Goal: Navigation & Orientation: Find specific page/section

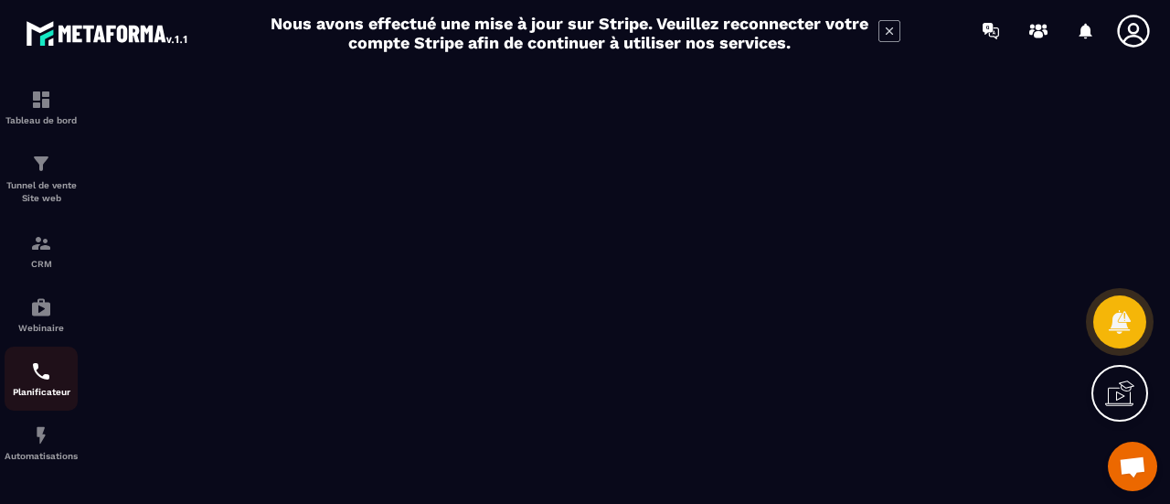
click at [37, 389] on p "Planificateur" at bounding box center [41, 392] width 73 height 10
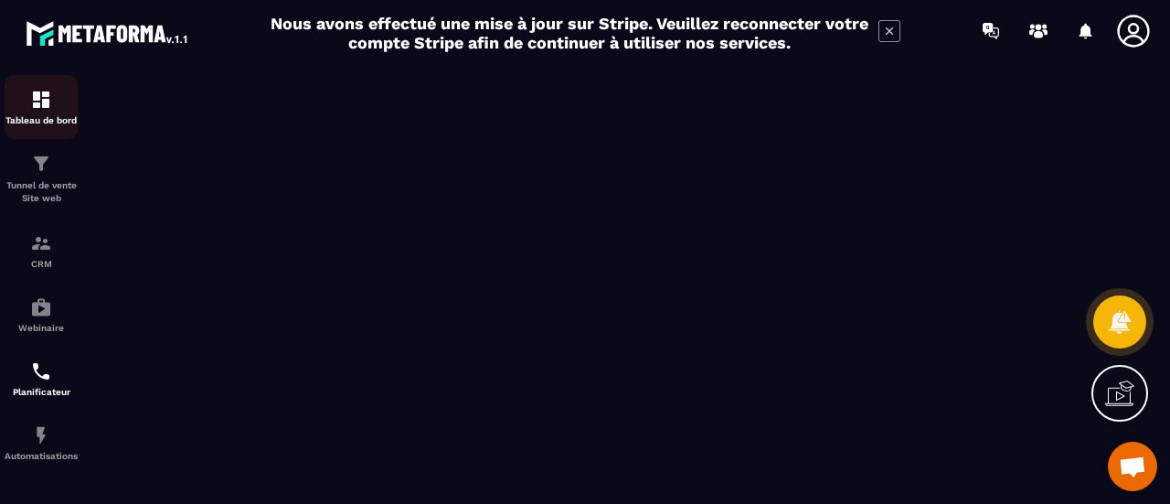
click at [38, 118] on p "Tableau de bord" at bounding box center [41, 120] width 73 height 10
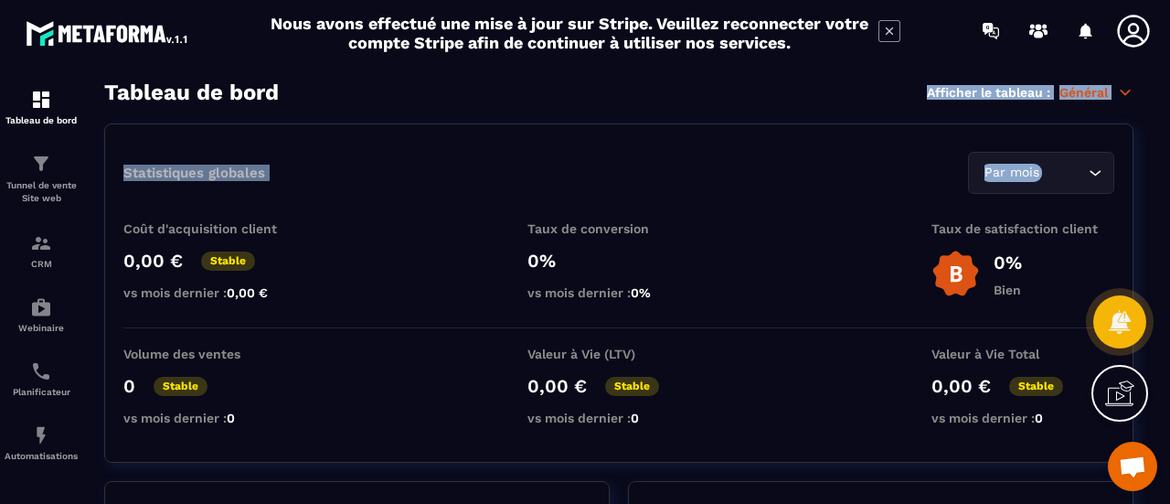
drag, startPoint x: 1169, startPoint y: 136, endPoint x: 850, endPoint y: 91, distance: 322.3
click at [861, 92] on section "Tableau de bord Tunnel de vente Site web CRM Webinaire Planificateur Automatisa…" at bounding box center [585, 292] width 1170 height 462
click at [642, 75] on section "Tableau de bord Tunnel de vente Site web CRM Webinaire Planificateur Automatisa…" at bounding box center [585, 292] width 1170 height 462
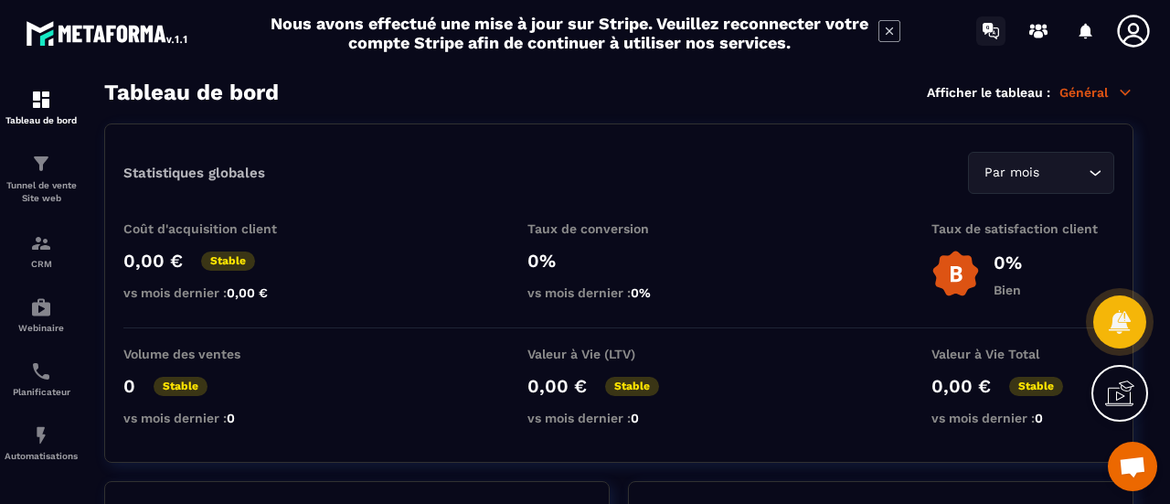
click at [997, 21] on icon at bounding box center [990, 30] width 29 height 29
click at [1035, 33] on icon at bounding box center [1038, 34] width 9 height 7
click at [44, 445] on img at bounding box center [41, 435] width 22 height 22
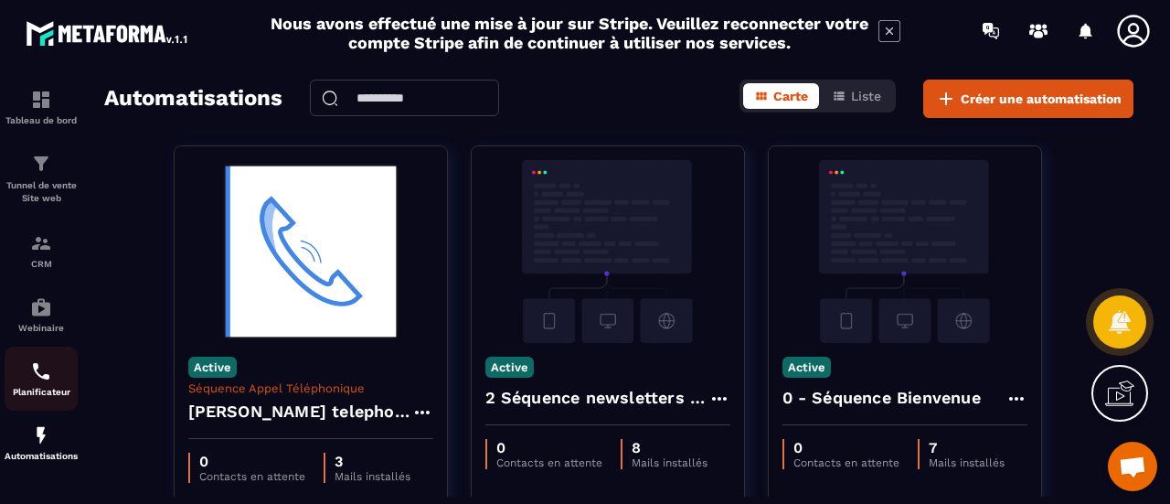
click at [40, 386] on div "Planificateur" at bounding box center [41, 378] width 73 height 37
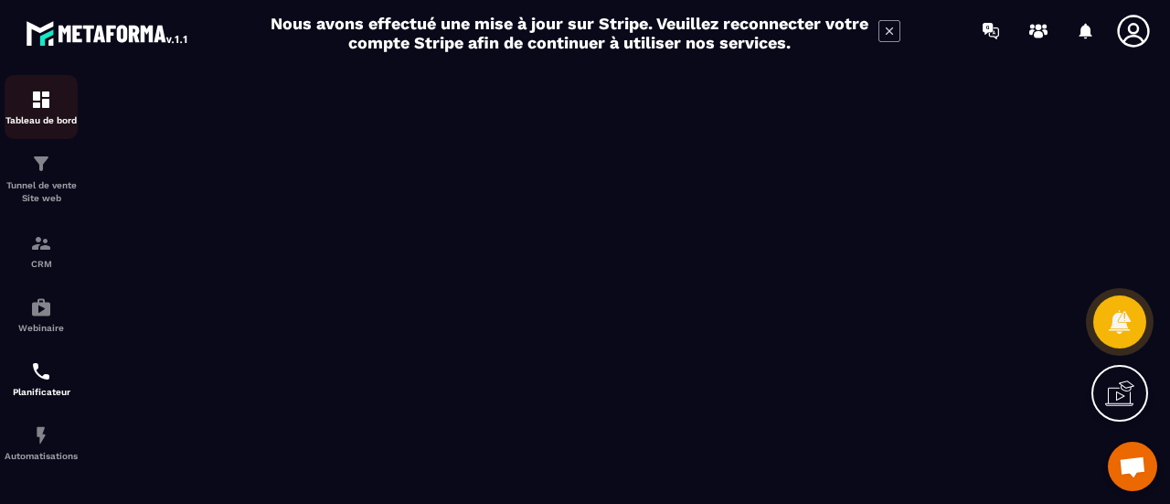
click at [38, 114] on div "Tableau de bord" at bounding box center [41, 107] width 73 height 37
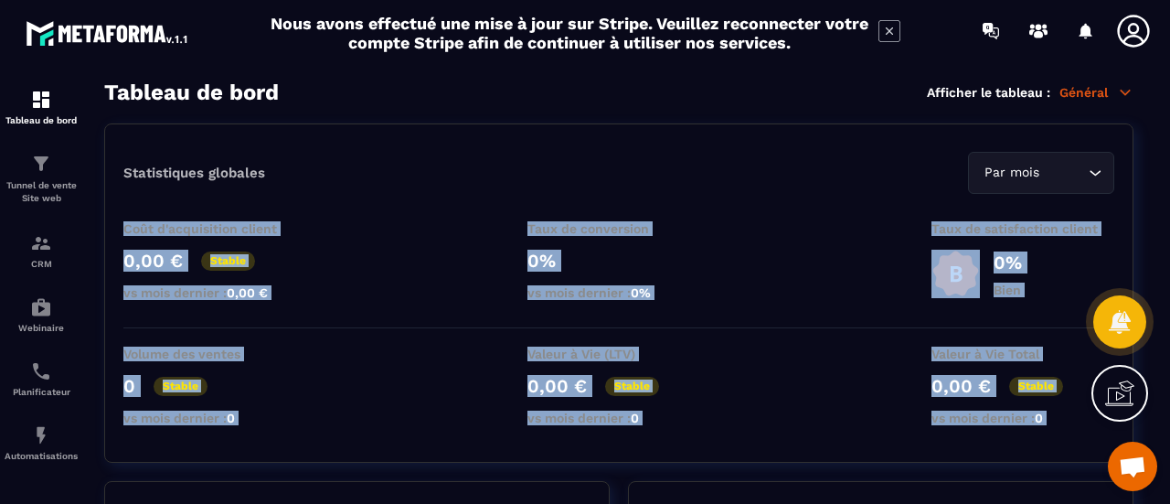
drag, startPoint x: 1163, startPoint y: 194, endPoint x: 854, endPoint y: 547, distance: 469.1
click at [854, 503] on html "Nous avons effectué une mise à jour sur Stripe. Veuillez reconnecter votre comp…" at bounding box center [585, 252] width 1170 height 504
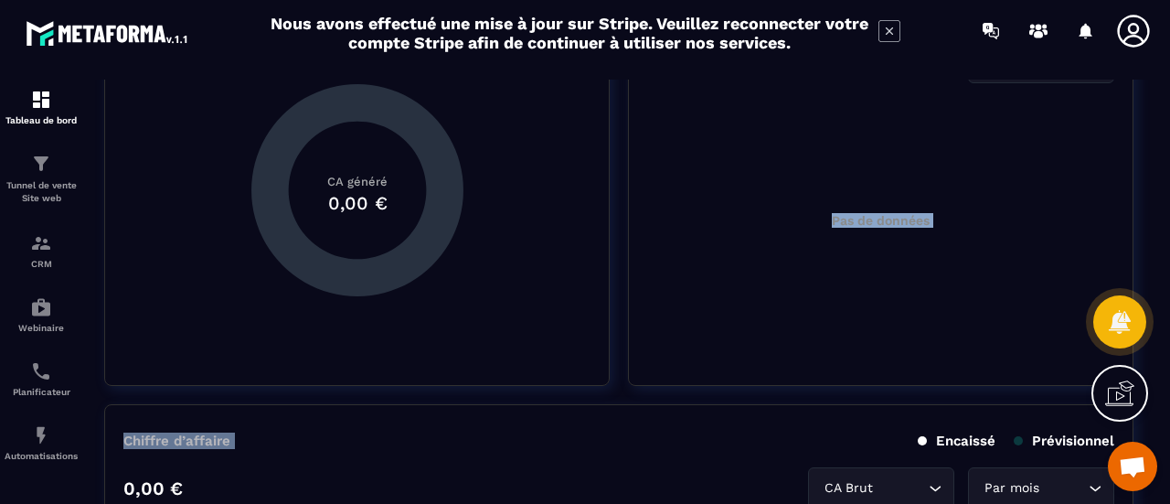
scroll to position [554, 0]
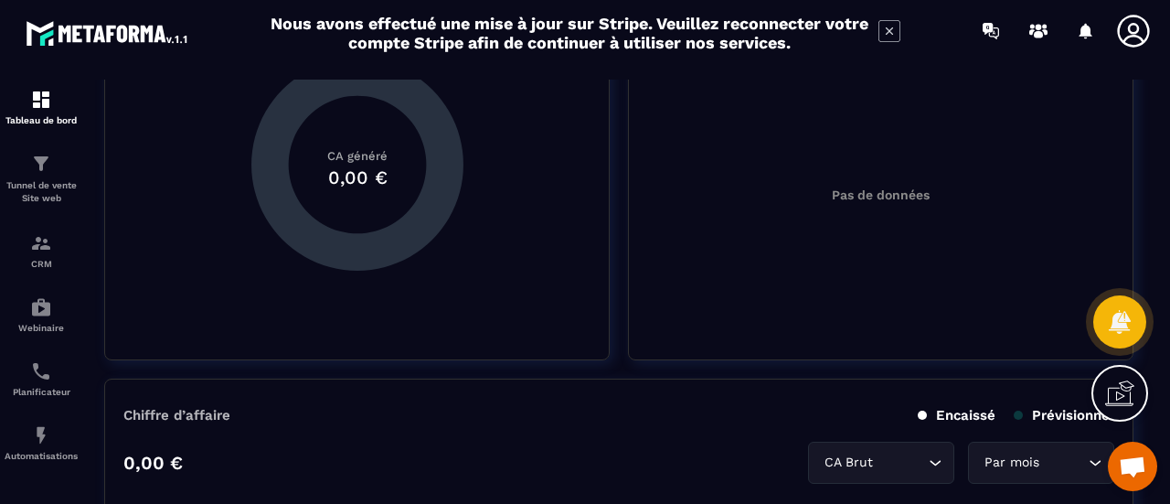
drag, startPoint x: 616, startPoint y: 465, endPoint x: 708, endPoint y: 246, distance: 237.7
click at [45, 257] on div "CRM" at bounding box center [41, 250] width 73 height 37
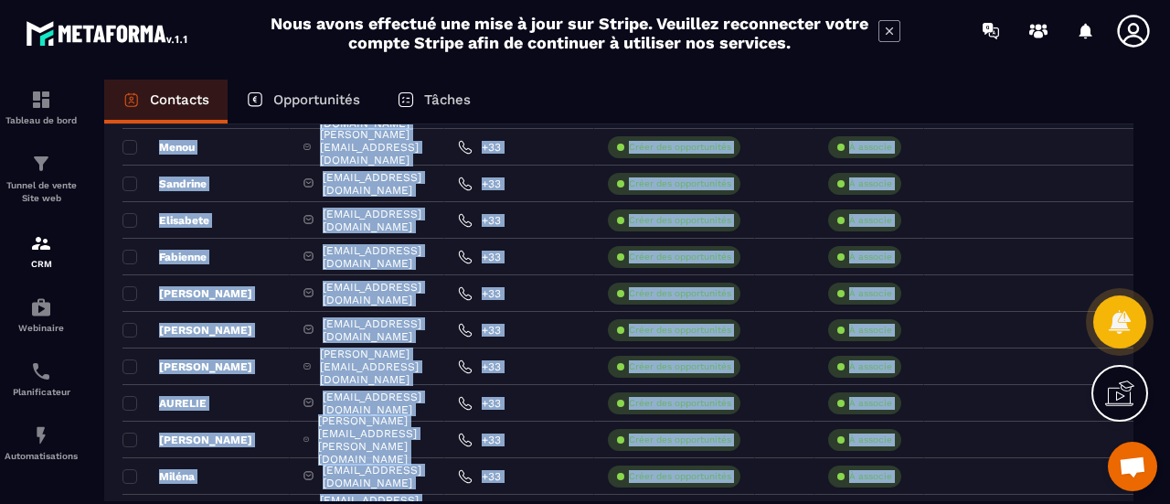
scroll to position [3222, 0]
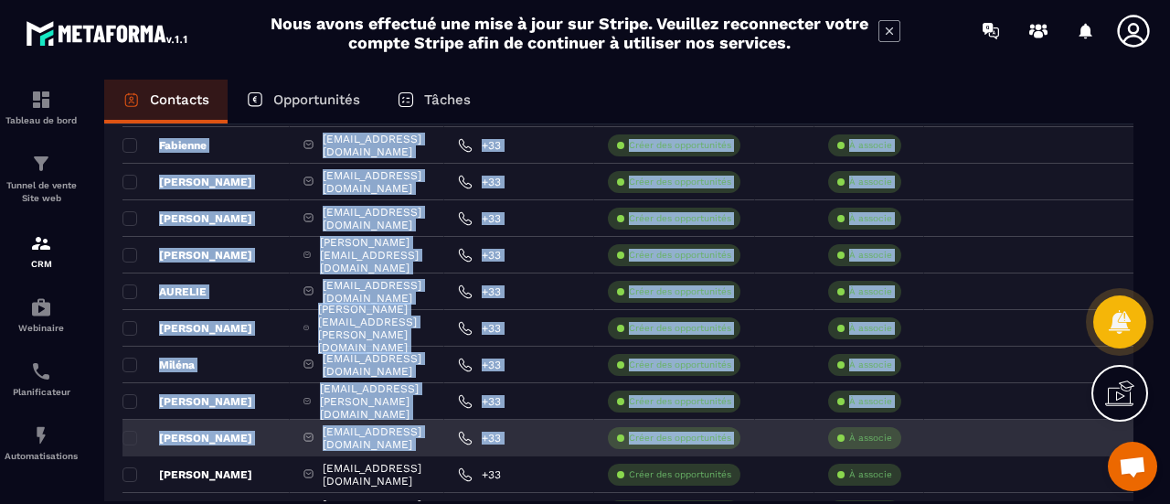
drag, startPoint x: 836, startPoint y: 258, endPoint x: 929, endPoint y: 432, distance: 198.0
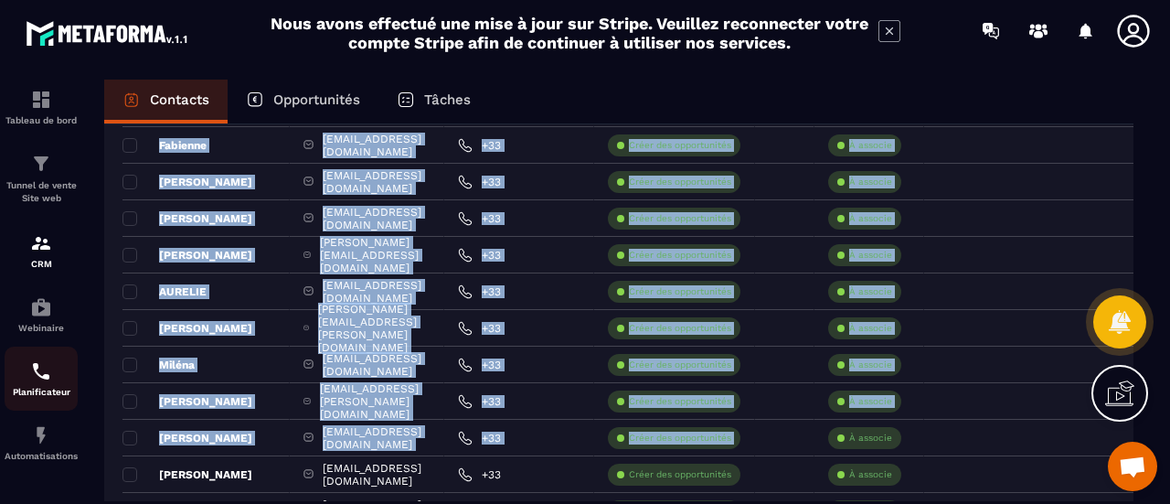
click at [44, 380] on img at bounding box center [41, 371] width 22 height 22
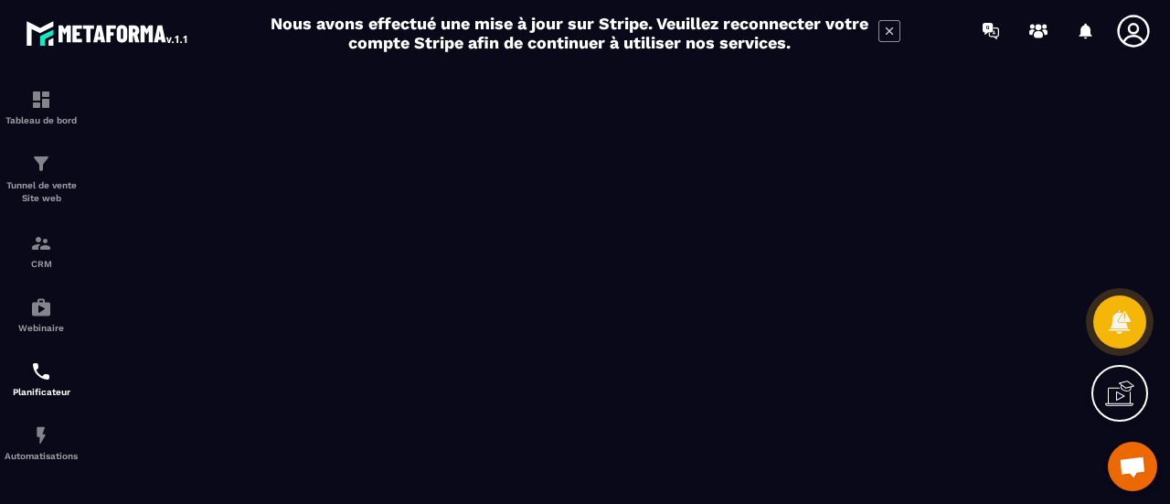
click at [890, 36] on icon at bounding box center [890, 31] width 22 height 22
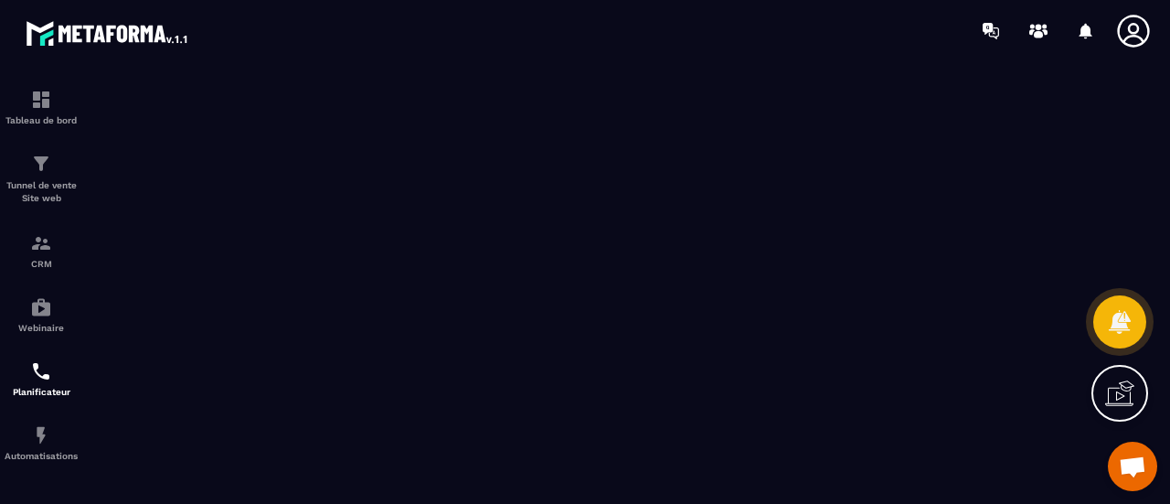
click at [1125, 396] on icon at bounding box center [1125, 390] width 18 height 20
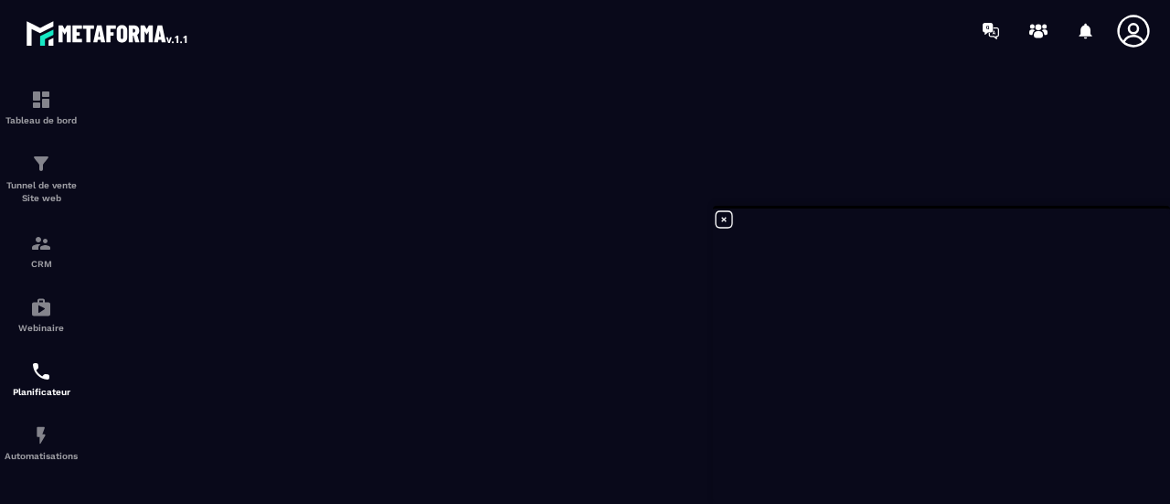
click at [1142, 26] on icon at bounding box center [1133, 31] width 37 height 37
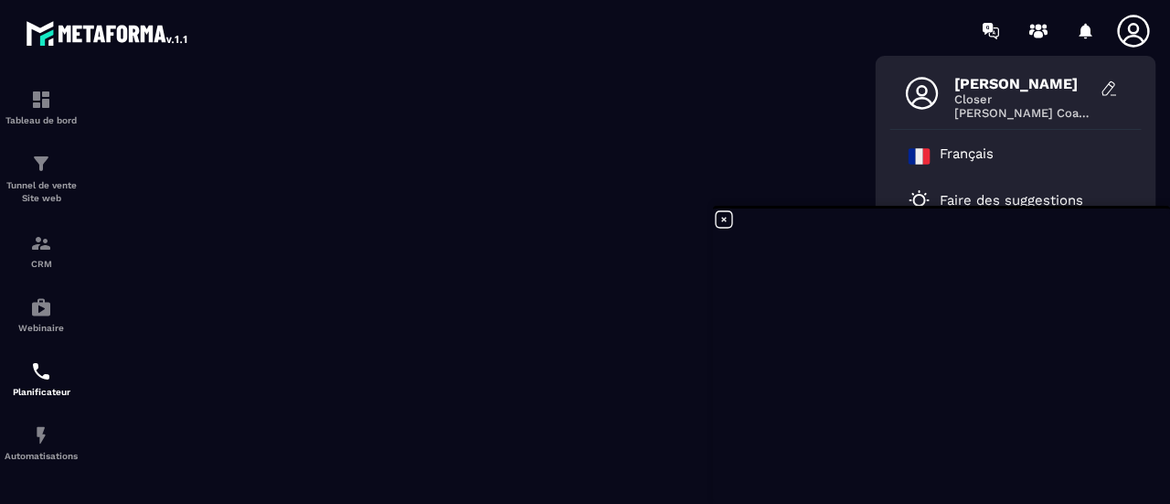
click at [779, 73] on section "Tableau de bord Tunnel de vente Site web CRM Webinaire Planificateur Automatisa…" at bounding box center [585, 282] width 1170 height 442
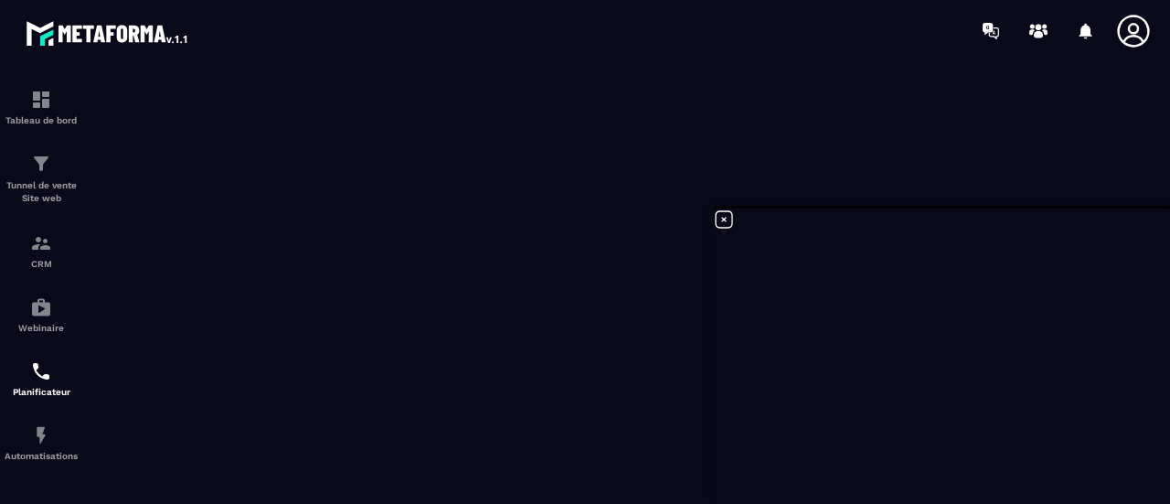
click at [724, 224] on icon at bounding box center [724, 219] width 22 height 22
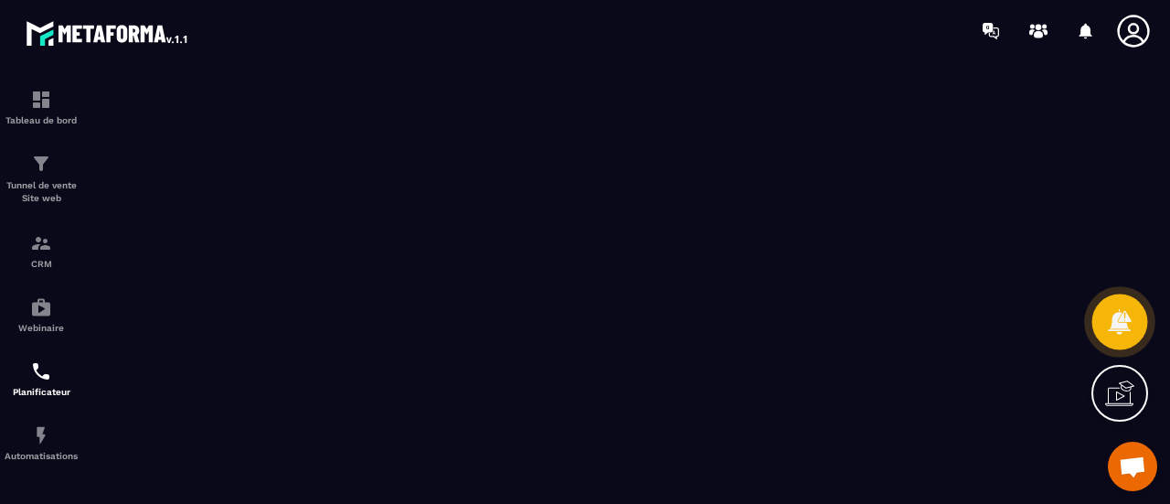
click at [1126, 301] on div at bounding box center [1121, 322] width 56 height 56
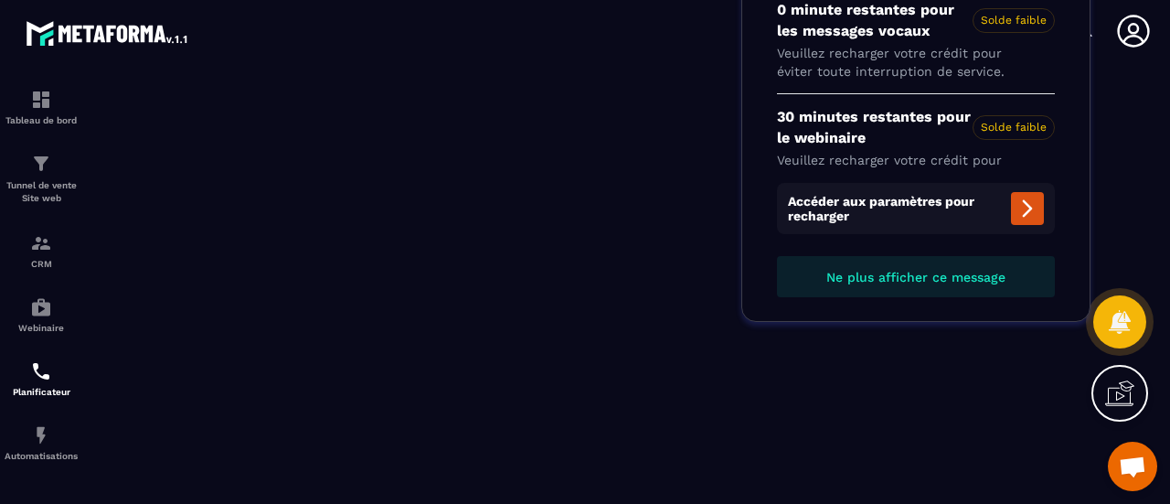
drag, startPoint x: 1168, startPoint y: 268, endPoint x: 1159, endPoint y: 203, distance: 65.6
click at [1159, 203] on section "Tableau de bord Tunnel de vente Site web CRM Webinaire Planificateur Automatisa…" at bounding box center [585, 282] width 1170 height 442
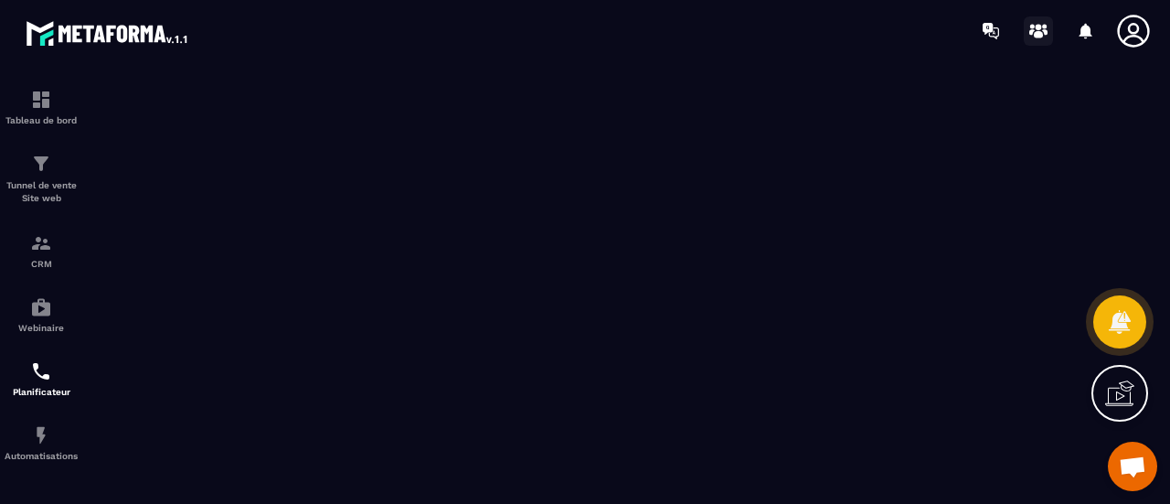
click at [1042, 35] on icon at bounding box center [1038, 34] width 9 height 7
